Goal: Task Accomplishment & Management: Use online tool/utility

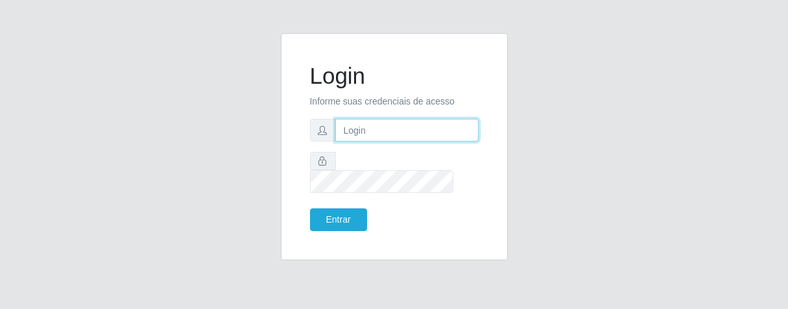
click at [385, 136] on input "text" at bounding box center [406, 130] width 143 height 23
type input "[PERSON_NAME]"
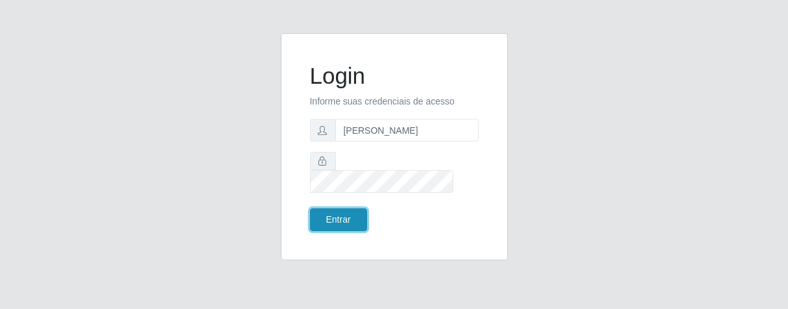
click at [330, 214] on button "Entrar" at bounding box center [338, 219] width 57 height 23
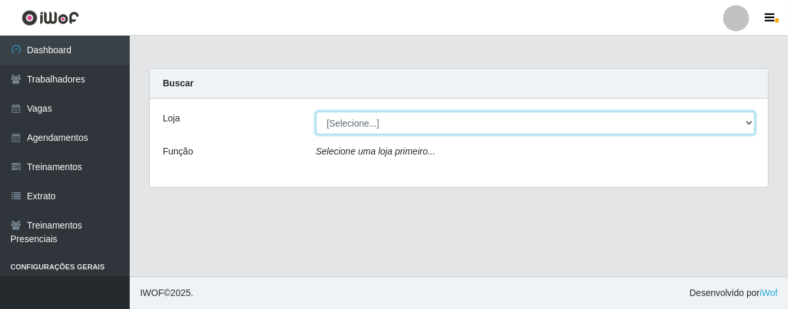
drag, startPoint x: 750, startPoint y: 116, endPoint x: 736, endPoint y: 132, distance: 20.7
click at [747, 118] on select "[Selecione...] Superbox [GEOGRAPHIC_DATA] - Bessa" at bounding box center [535, 123] width 439 height 23
select select "206"
click at [316, 112] on select "[Selecione...] Superbox [GEOGRAPHIC_DATA] - Bessa" at bounding box center [535, 123] width 439 height 23
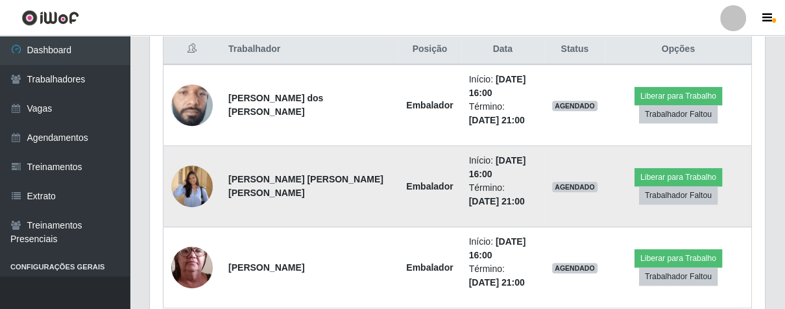
scroll to position [564, 0]
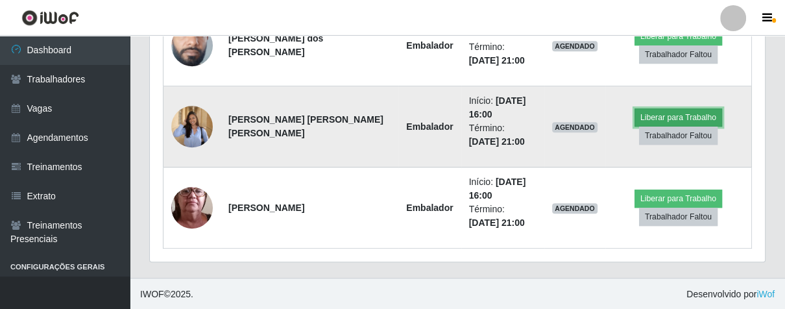
click at [662, 114] on button "Liberar para Trabalho" at bounding box center [678, 117] width 88 height 18
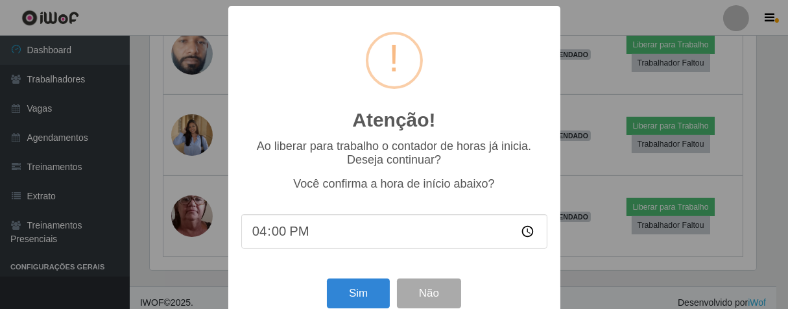
scroll to position [29, 0]
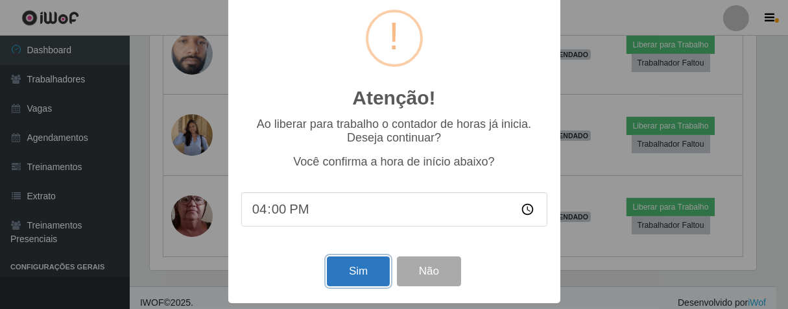
click at [343, 271] on button "Sim" at bounding box center [358, 271] width 63 height 30
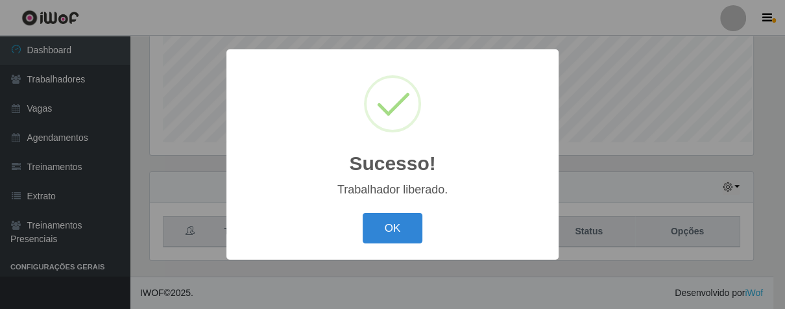
scroll to position [269, 607]
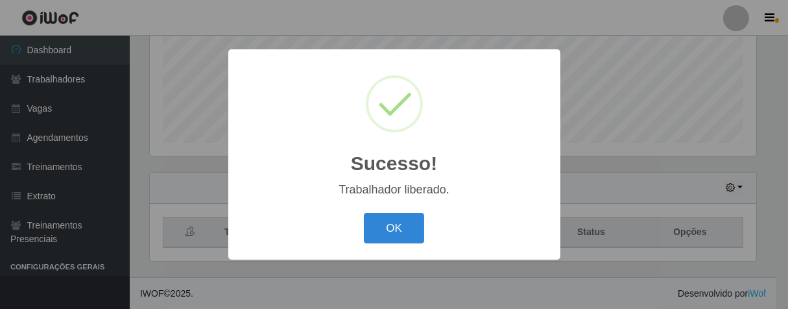
drag, startPoint x: 411, startPoint y: 226, endPoint x: 427, endPoint y: 219, distance: 17.7
click at [410, 226] on button "OK" at bounding box center [394, 228] width 60 height 30
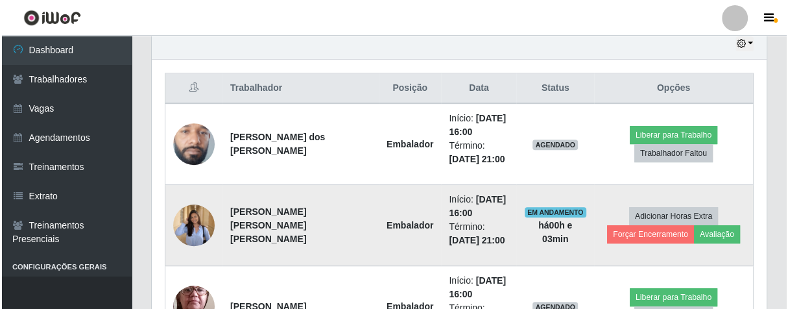
scroll to position [537, 0]
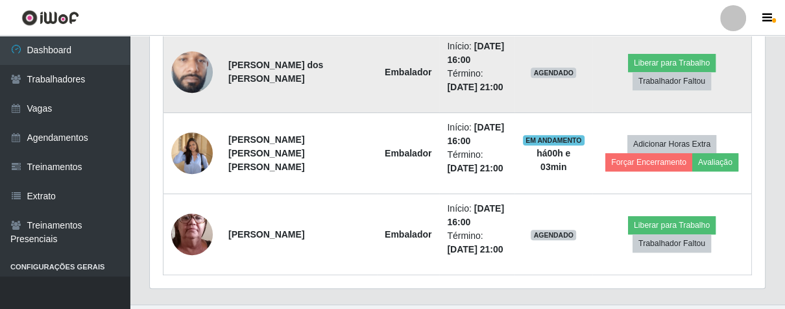
click at [189, 71] on img at bounding box center [192, 72] width 42 height 92
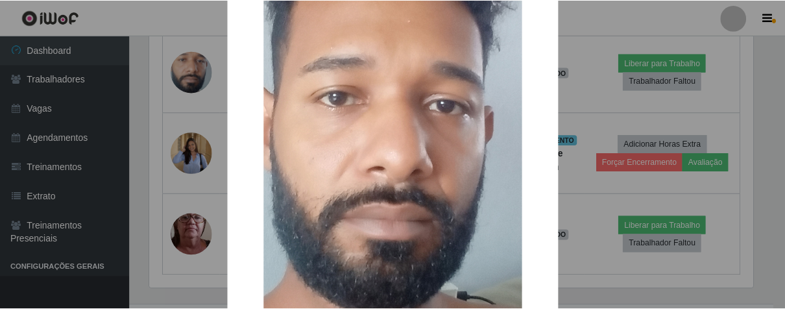
scroll to position [381, 0]
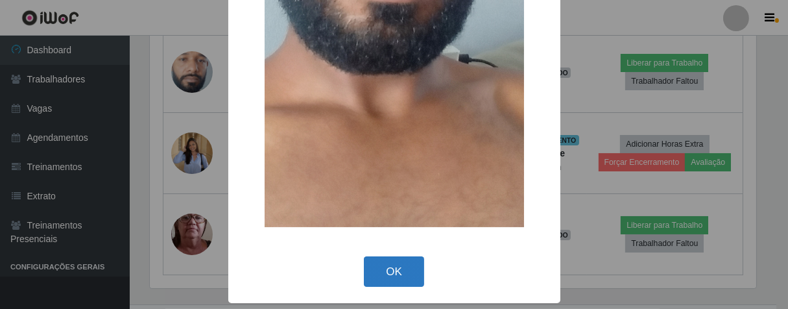
click at [385, 269] on button "OK" at bounding box center [394, 271] width 60 height 30
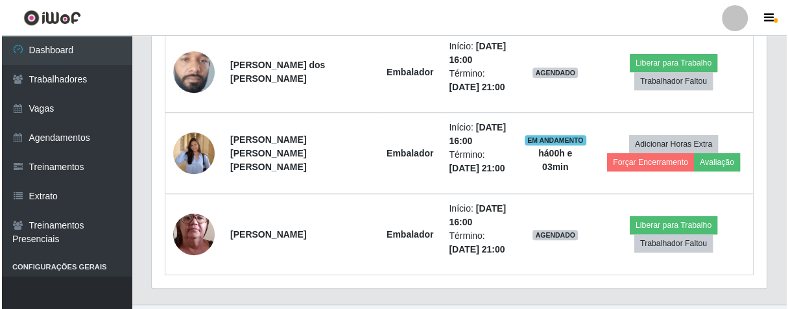
scroll to position [269, 614]
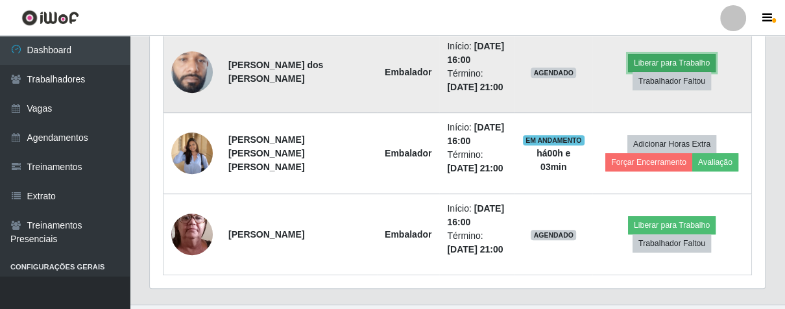
click at [650, 66] on button "Liberar para Trabalho" at bounding box center [672, 63] width 88 height 18
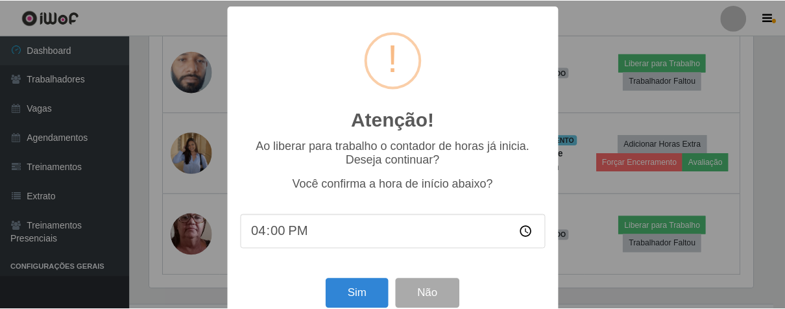
scroll to position [29, 0]
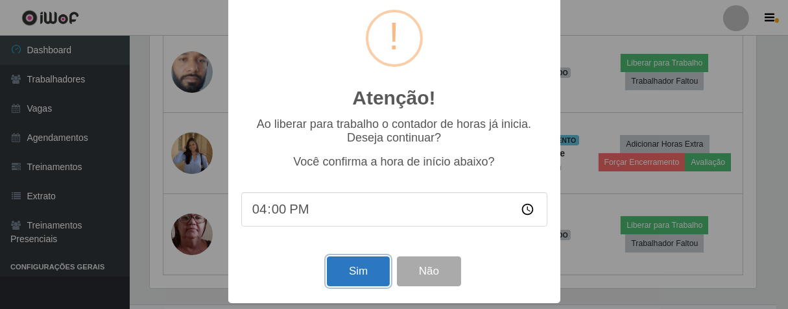
click at [361, 266] on button "Sim" at bounding box center [358, 271] width 63 height 30
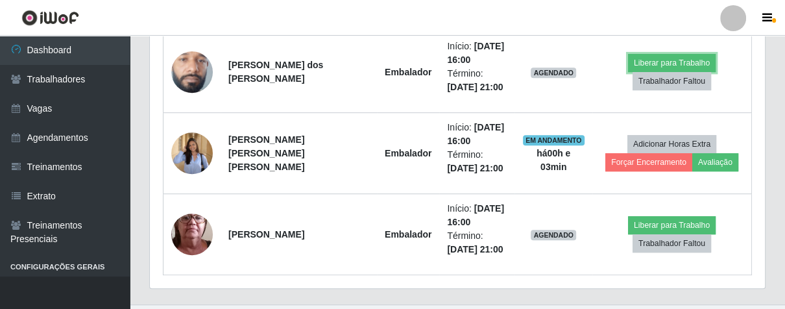
scroll to position [0, 0]
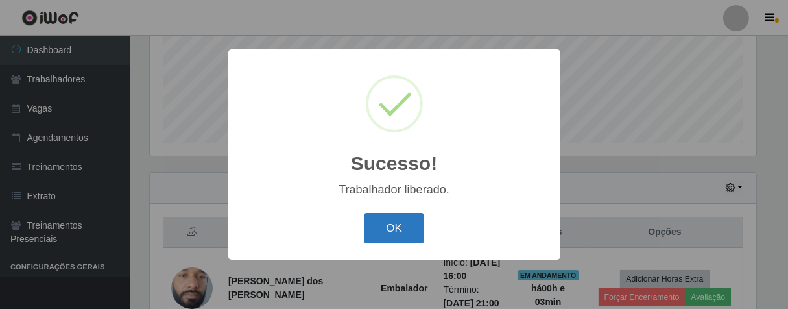
click at [390, 224] on button "OK" at bounding box center [394, 228] width 60 height 30
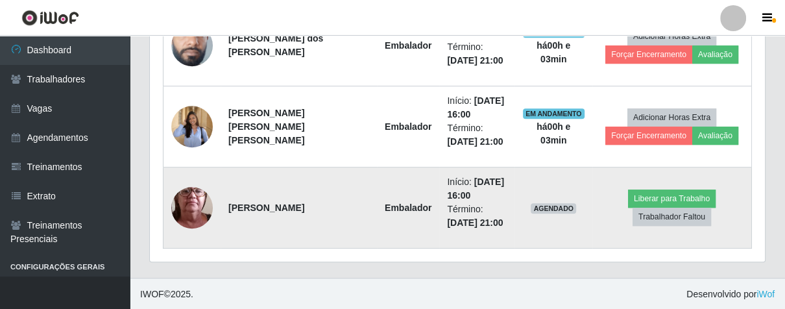
click at [193, 189] on img at bounding box center [192, 208] width 42 height 92
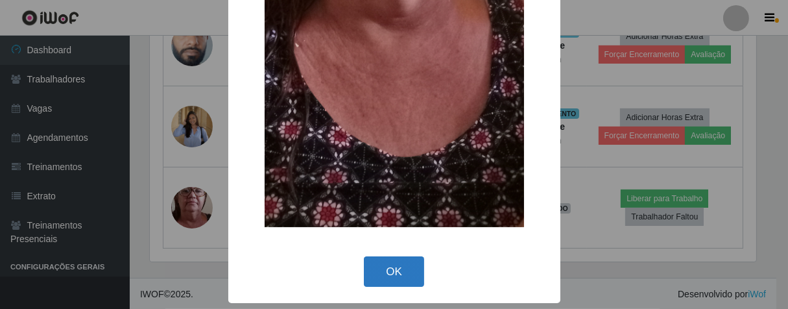
click at [398, 284] on button "OK" at bounding box center [394, 271] width 60 height 30
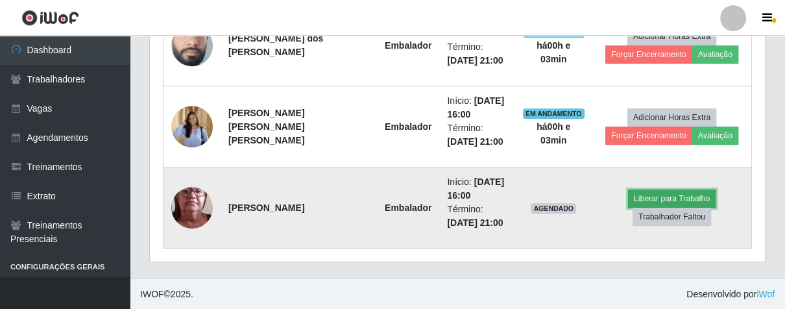
click at [640, 199] on button "Liberar para Trabalho" at bounding box center [672, 198] width 88 height 18
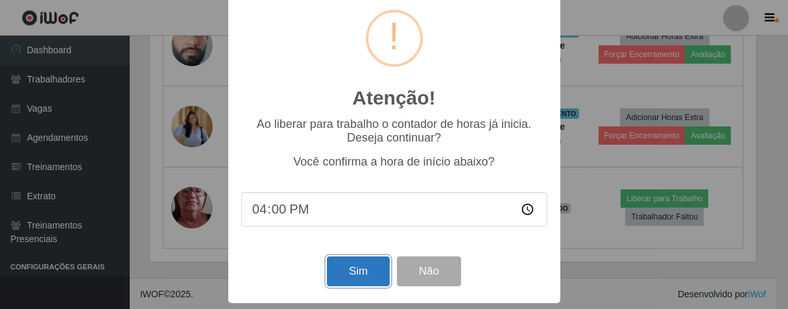
click at [376, 263] on button "Sim" at bounding box center [358, 271] width 63 height 30
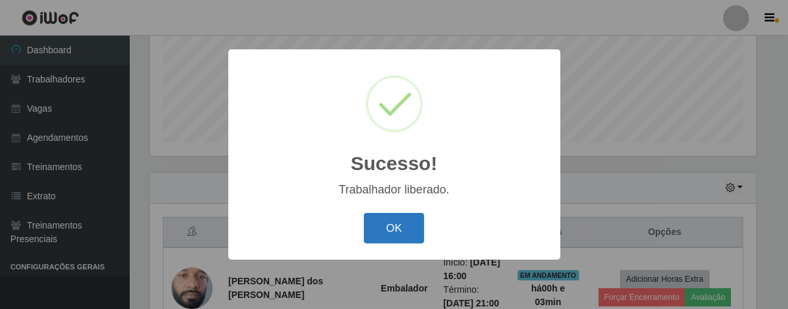
click at [391, 231] on button "OK" at bounding box center [394, 228] width 60 height 30
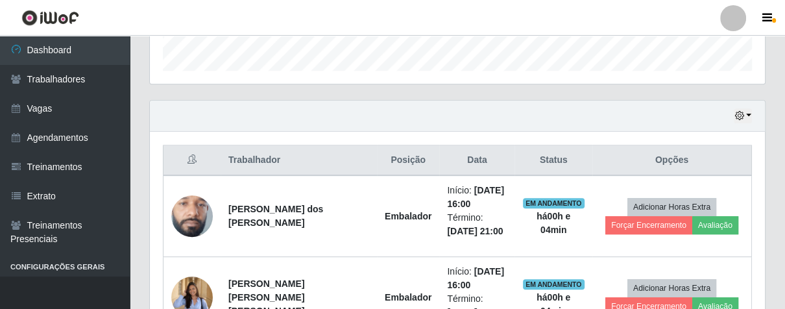
scroll to position [537, 0]
